Goal: Understand process/instructions: Learn how to perform a task or action

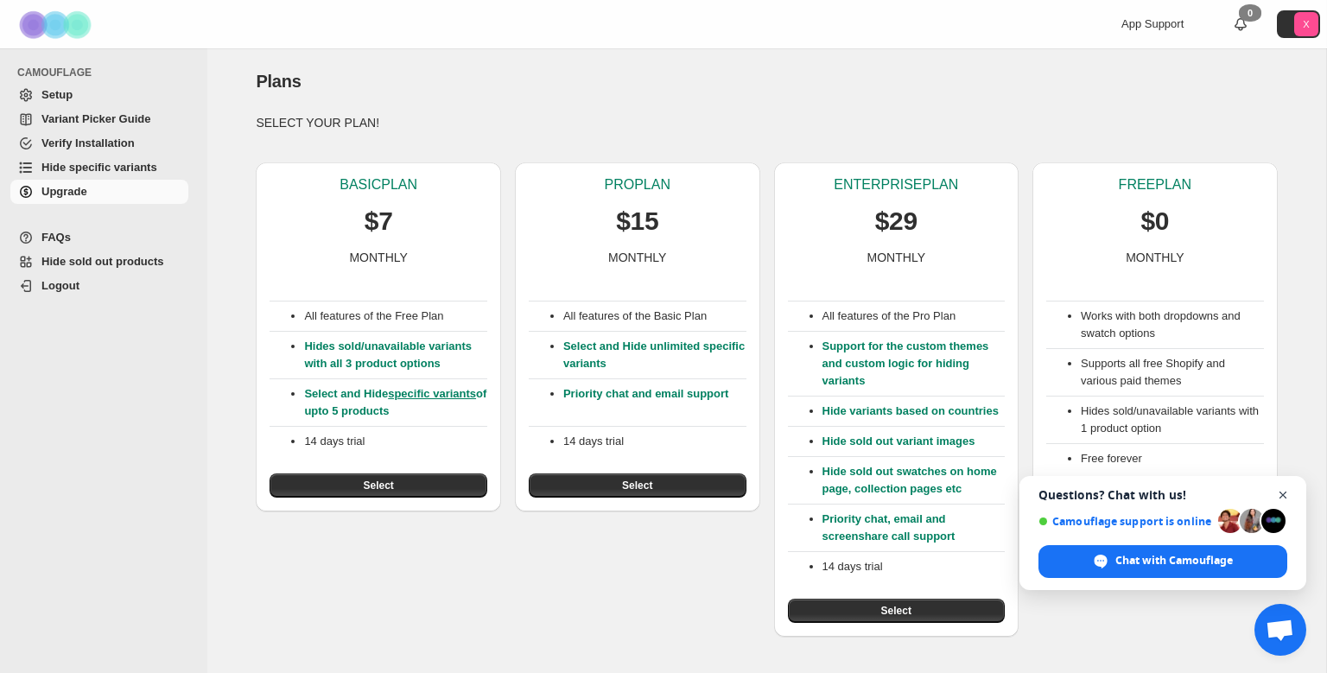
click at [1281, 495] on span "Close chat" at bounding box center [1284, 496] width 22 height 22
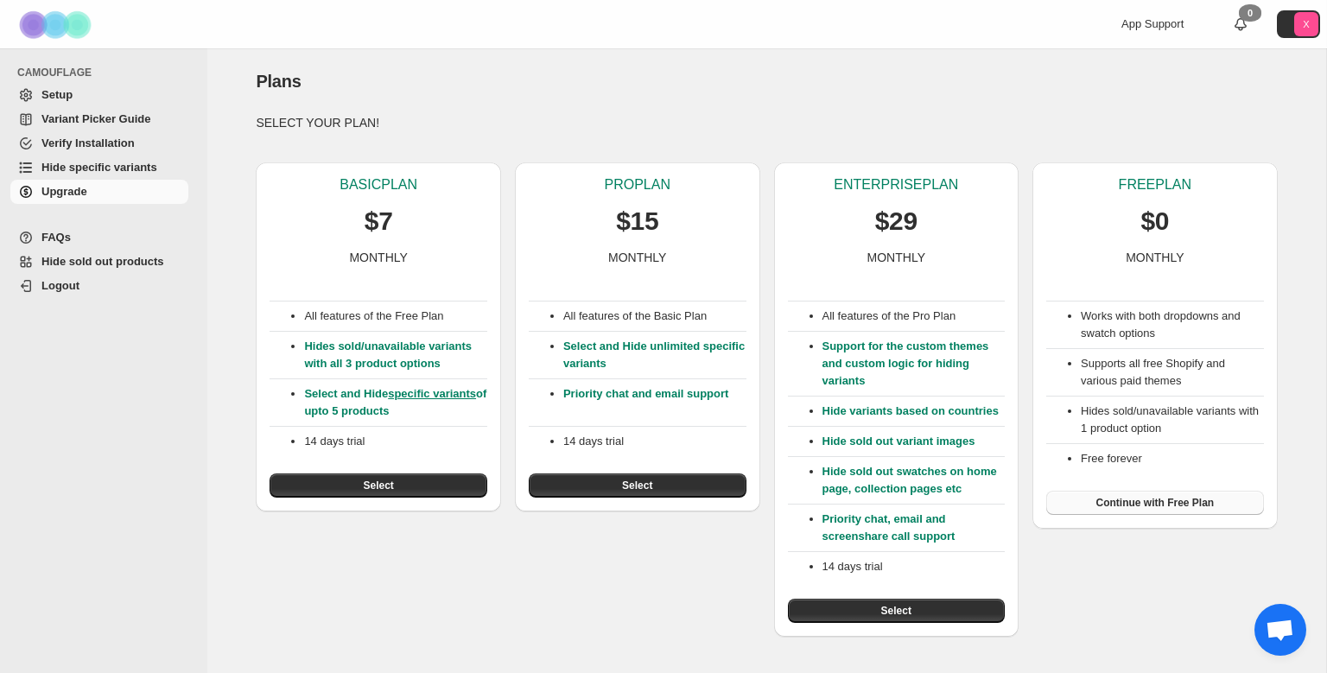
click at [1159, 510] on span "Continue with Free Plan" at bounding box center [1156, 503] width 118 height 14
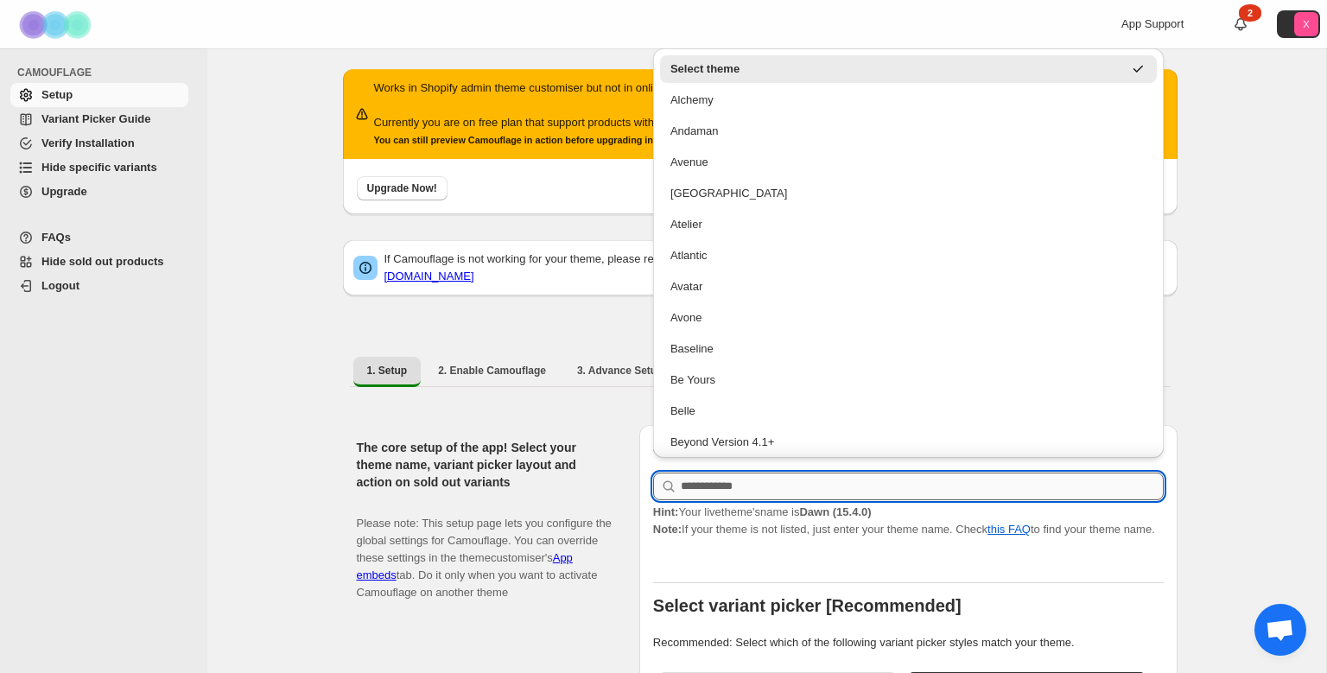
click at [836, 475] on input "text" at bounding box center [922, 487] width 483 height 28
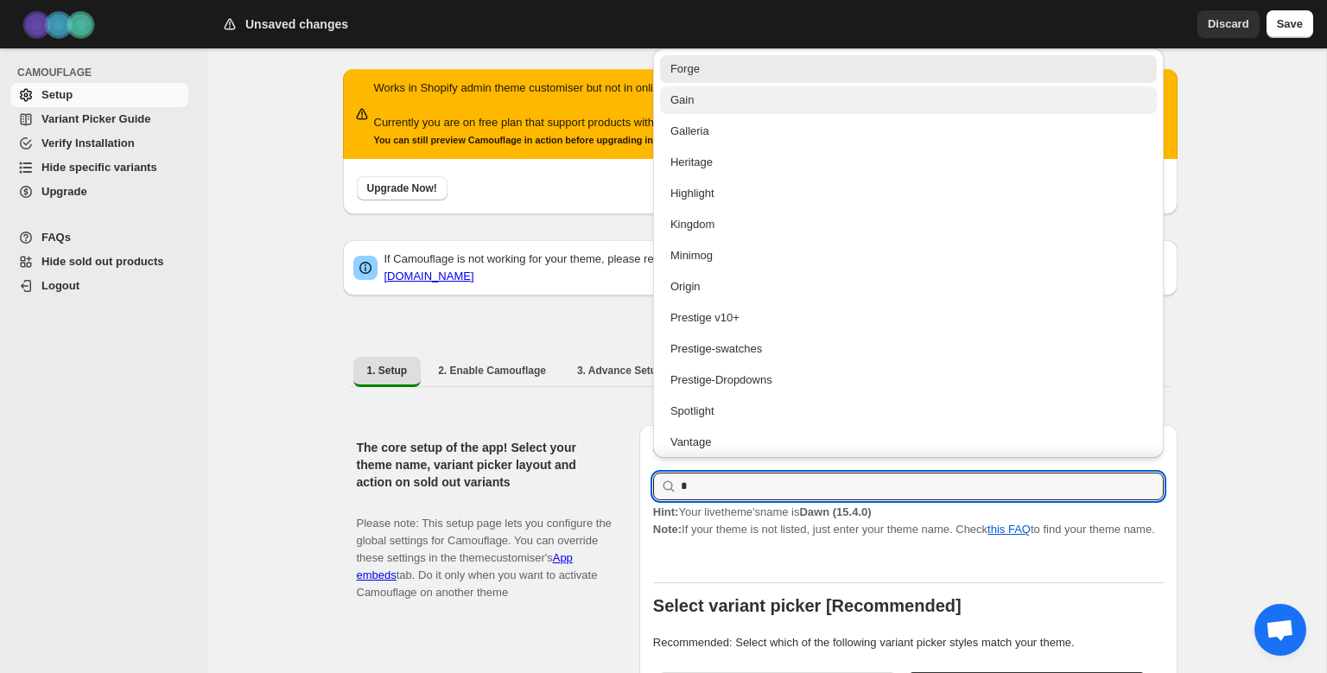
click at [694, 108] on div "Gain" at bounding box center [909, 100] width 476 height 17
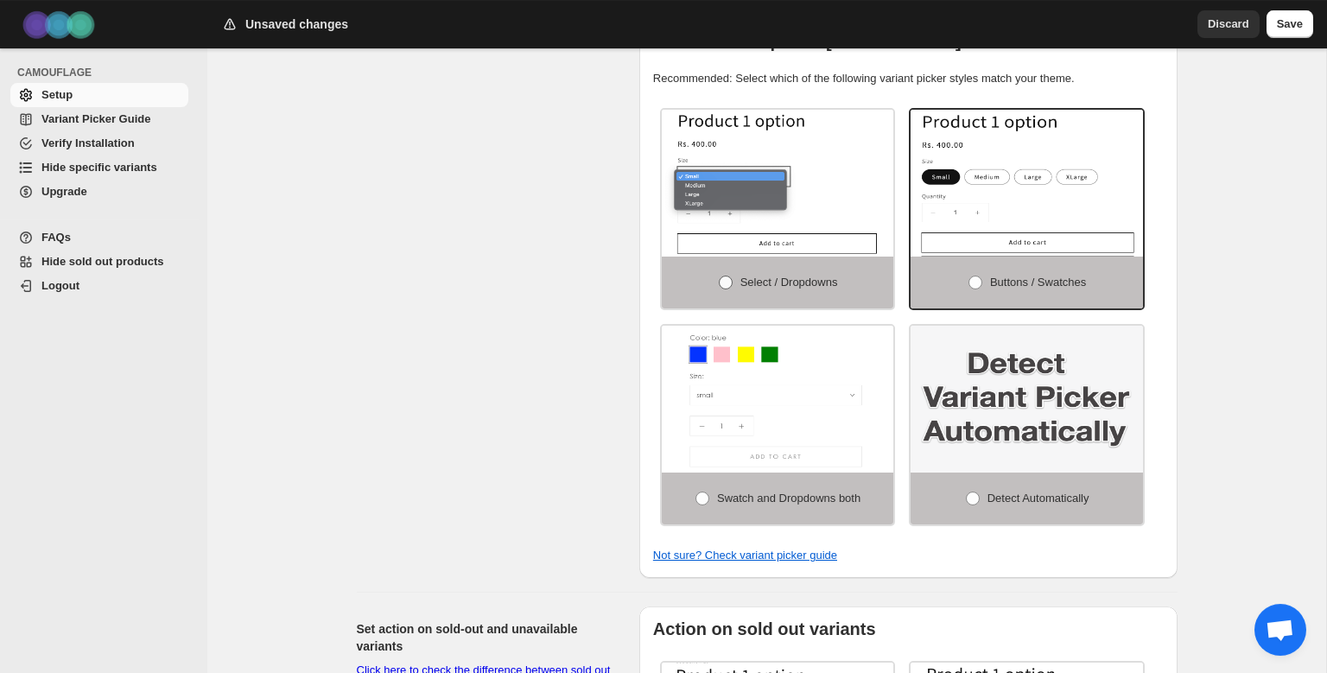
scroll to position [565, 0]
type input "****"
click at [970, 491] on span at bounding box center [973, 498] width 14 height 14
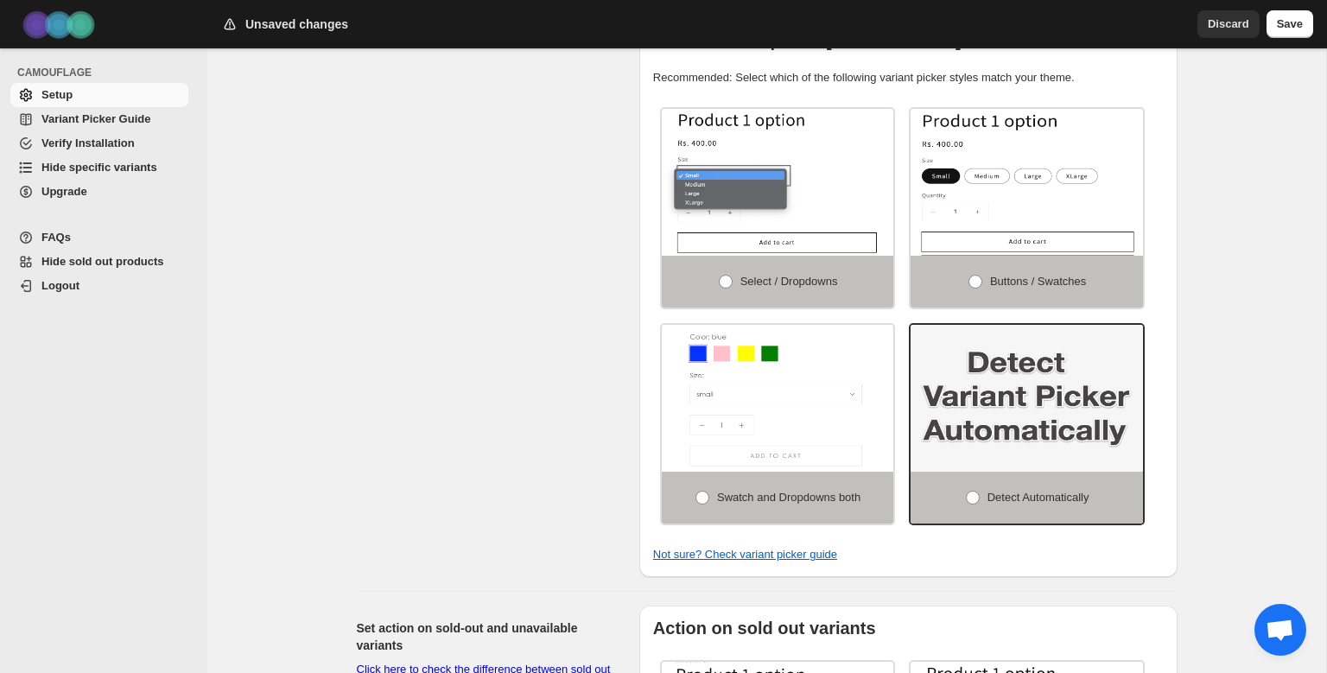
click at [569, 475] on div "The core setup of the app! Select your theme name, variant picker layout and ac…" at bounding box center [491, 218] width 269 height 717
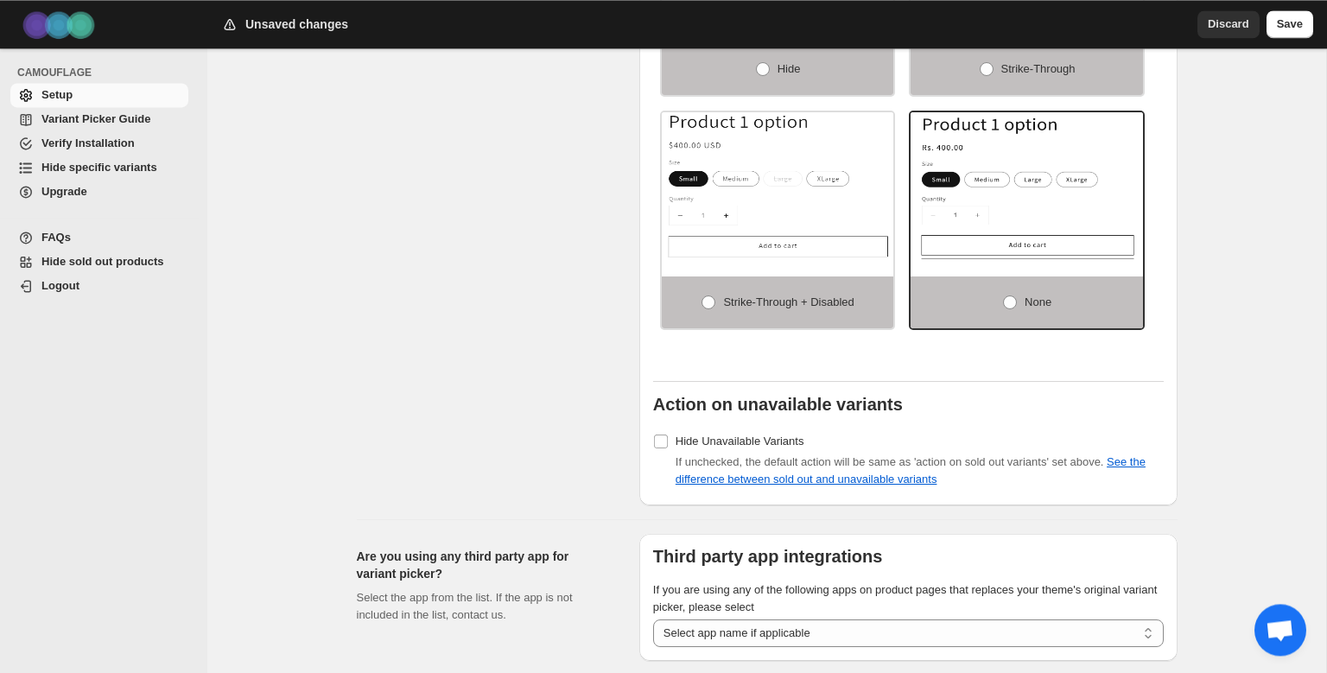
scroll to position [1355, 0]
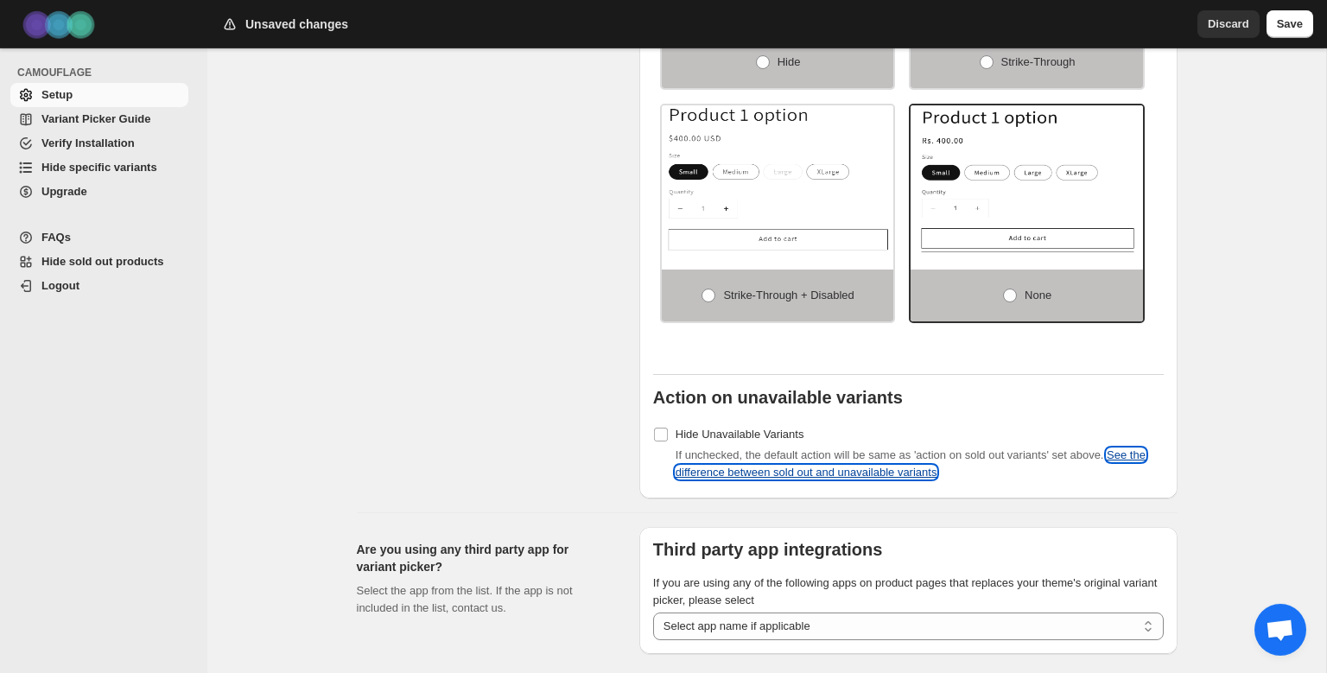
click at [683, 448] on link "See the difference between sold out and unavailable variants" at bounding box center [911, 463] width 470 height 30
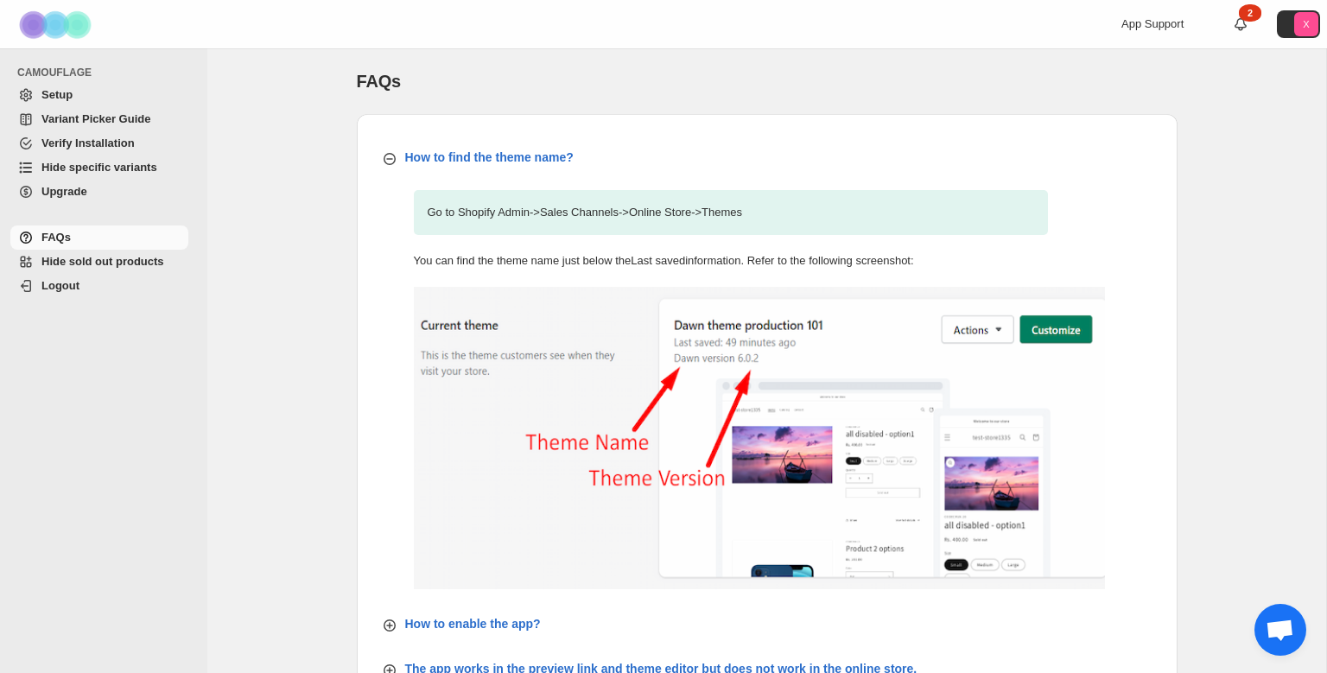
scroll to position [639, 0]
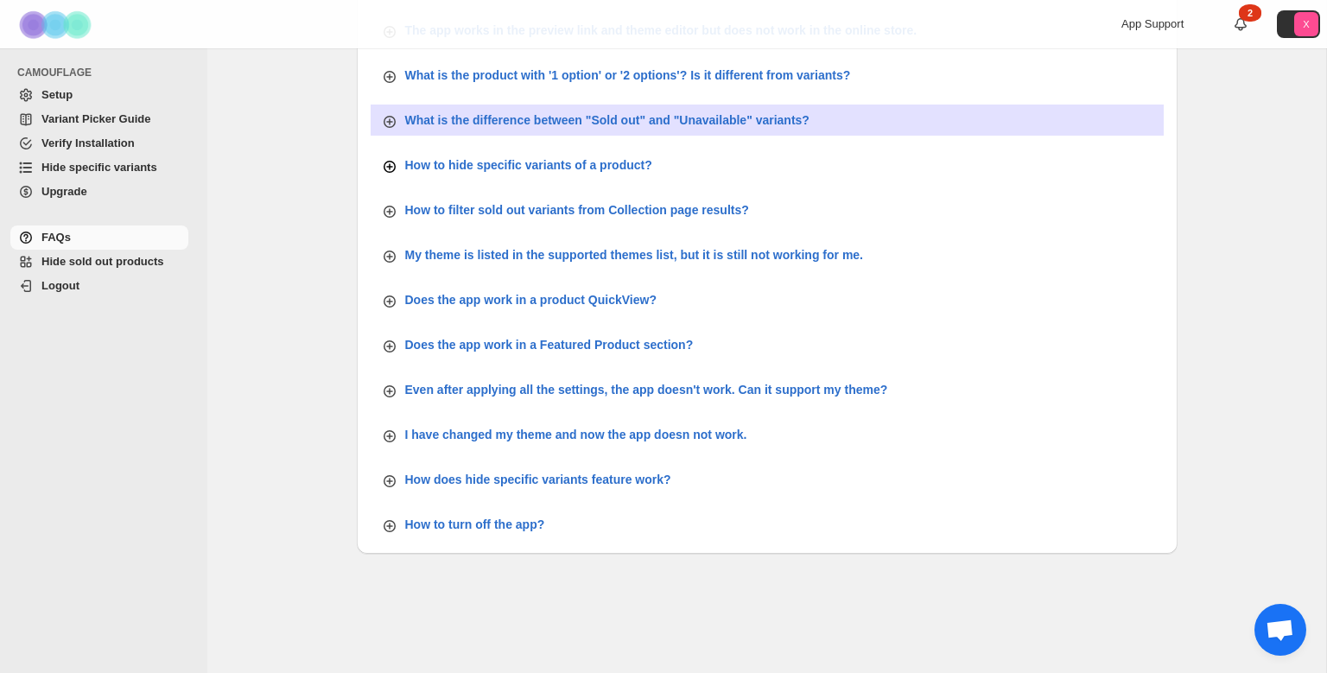
click at [551, 161] on p "How to hide specific variants of a product?" at bounding box center [528, 164] width 247 height 17
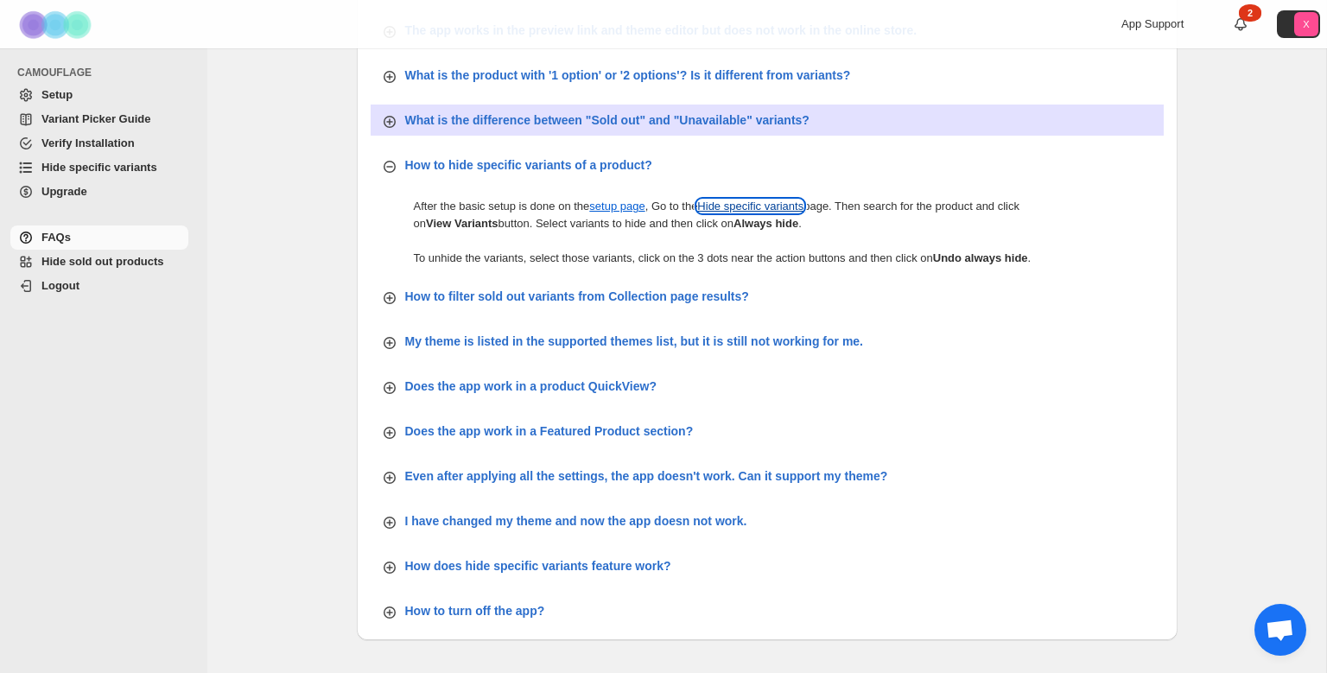
click at [743, 207] on link "Hide specific variants" at bounding box center [750, 206] width 106 height 13
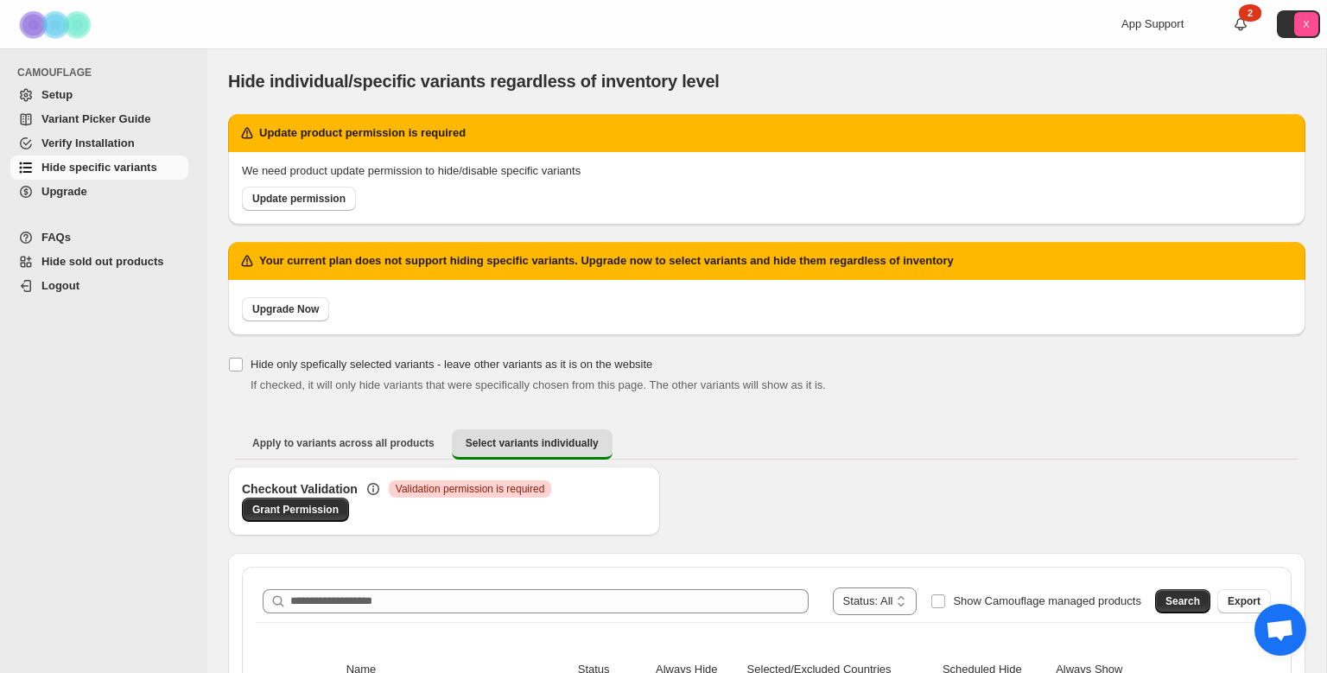
click at [58, 94] on span "Setup" at bounding box center [56, 94] width 31 height 13
